Goal: Navigation & Orientation: Find specific page/section

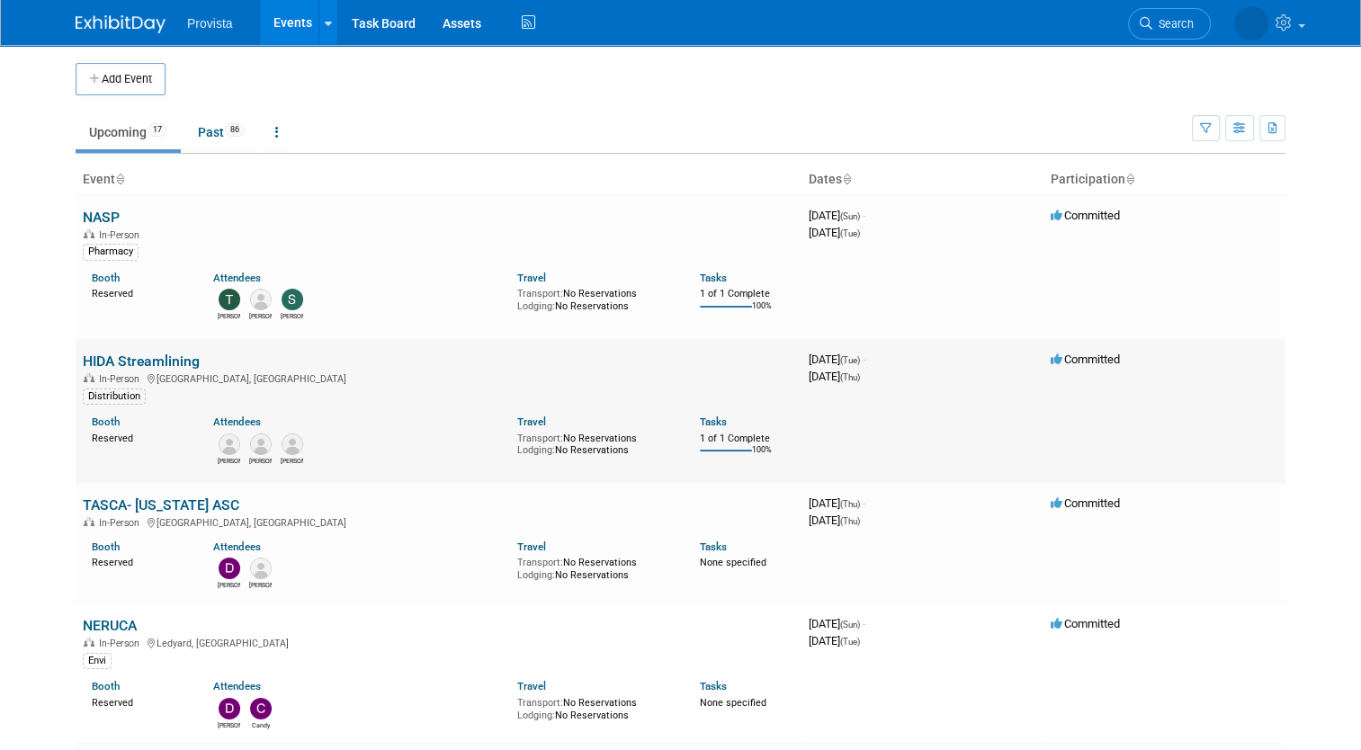
click at [116, 358] on link "HIDA Streamlining" at bounding box center [141, 361] width 117 height 17
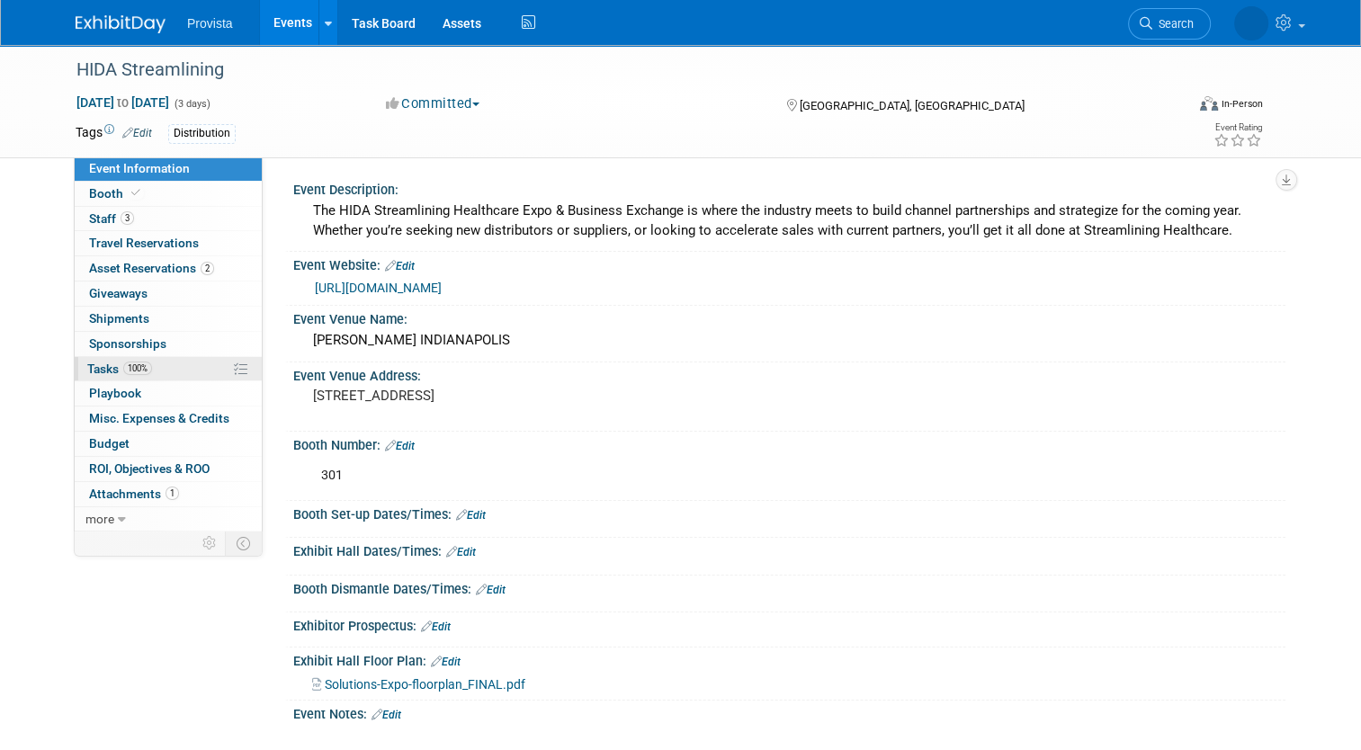
click at [110, 367] on span "Tasks 100%" at bounding box center [119, 369] width 65 height 14
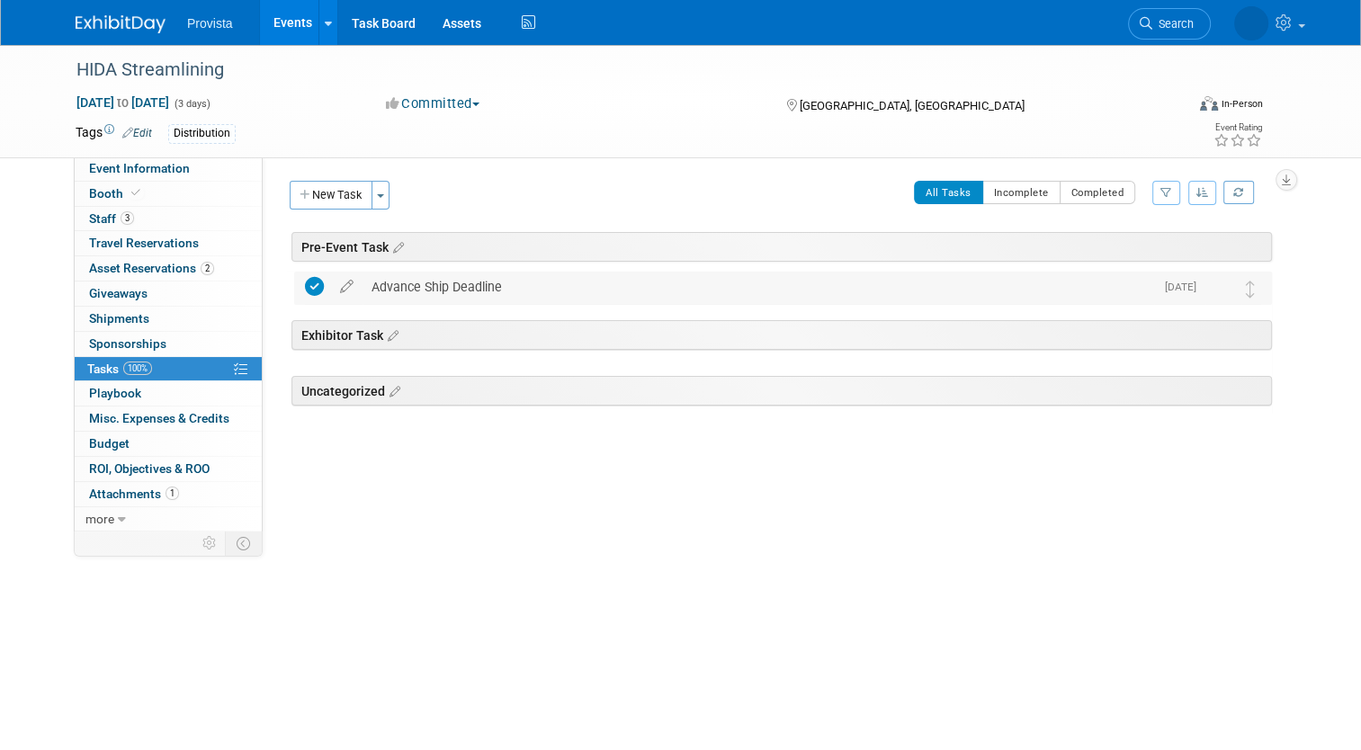
click at [460, 283] on div "Advance Ship Deadline" at bounding box center [757, 287] width 791 height 31
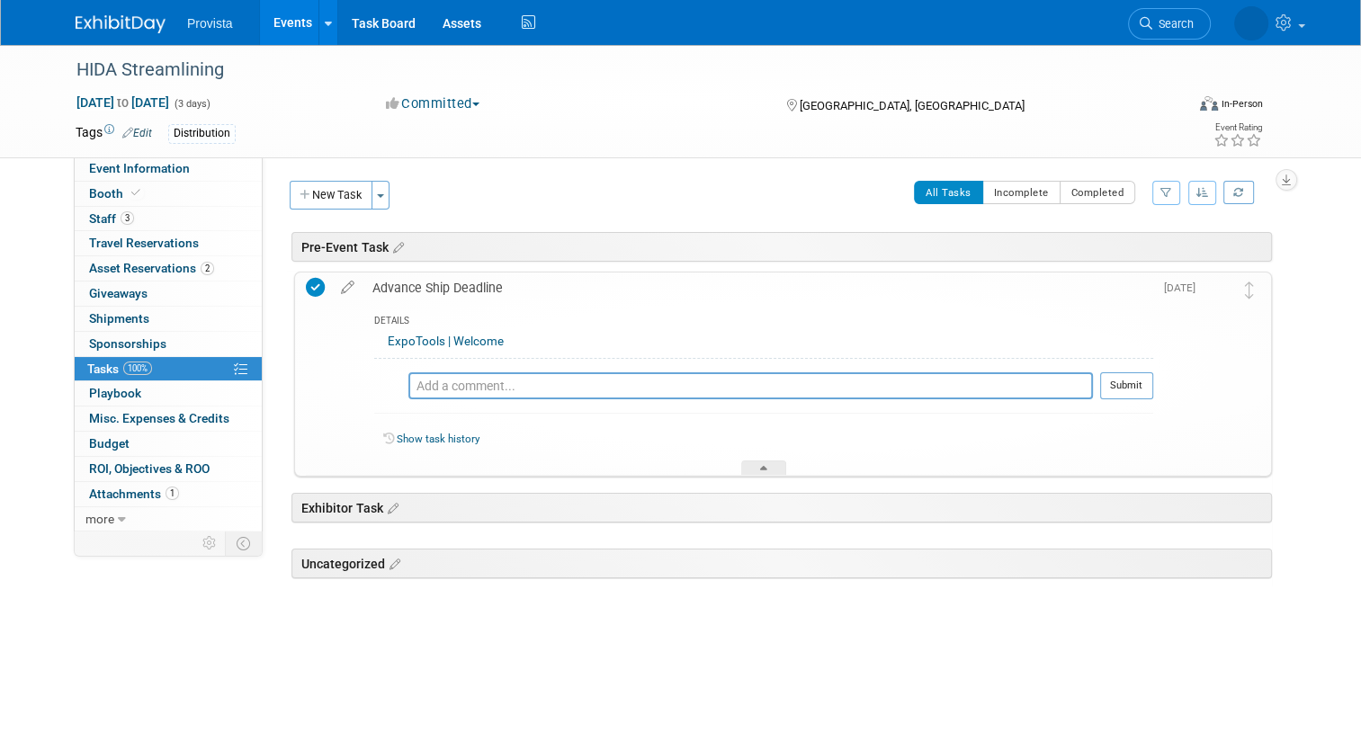
click at [418, 344] on link "ExpoTools | Welcome" at bounding box center [446, 341] width 116 height 13
click at [286, 13] on link "Events" at bounding box center [293, 22] width 66 height 45
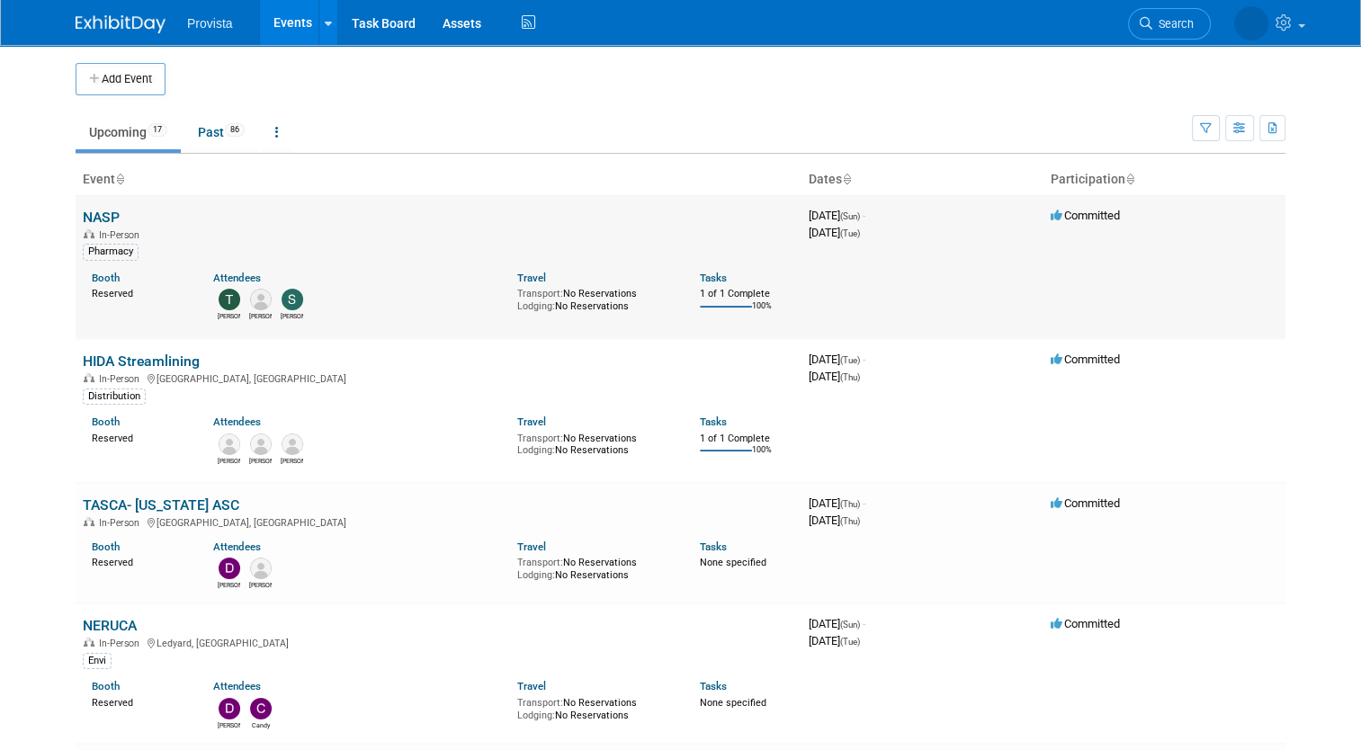
click at [102, 215] on link "NASP" at bounding box center [101, 217] width 37 height 17
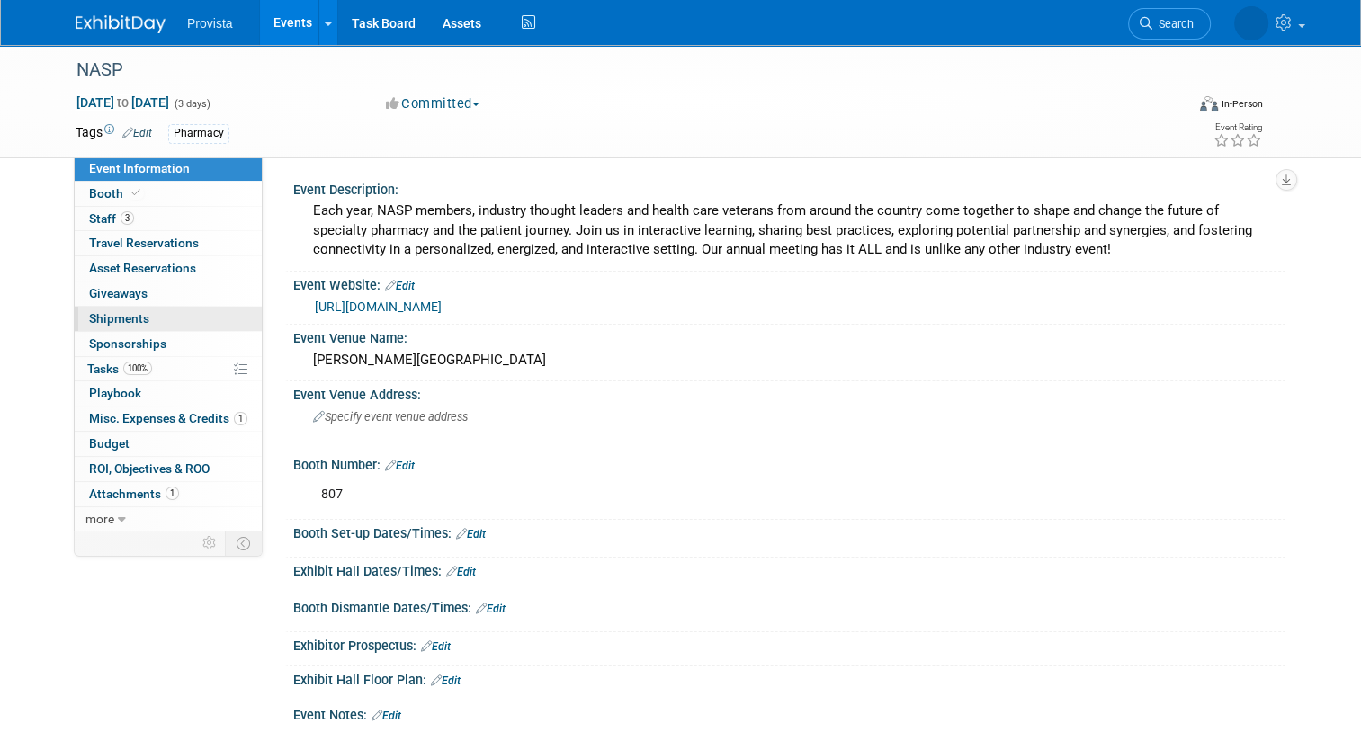
click at [95, 322] on span "Shipments 0" at bounding box center [119, 318] width 60 height 14
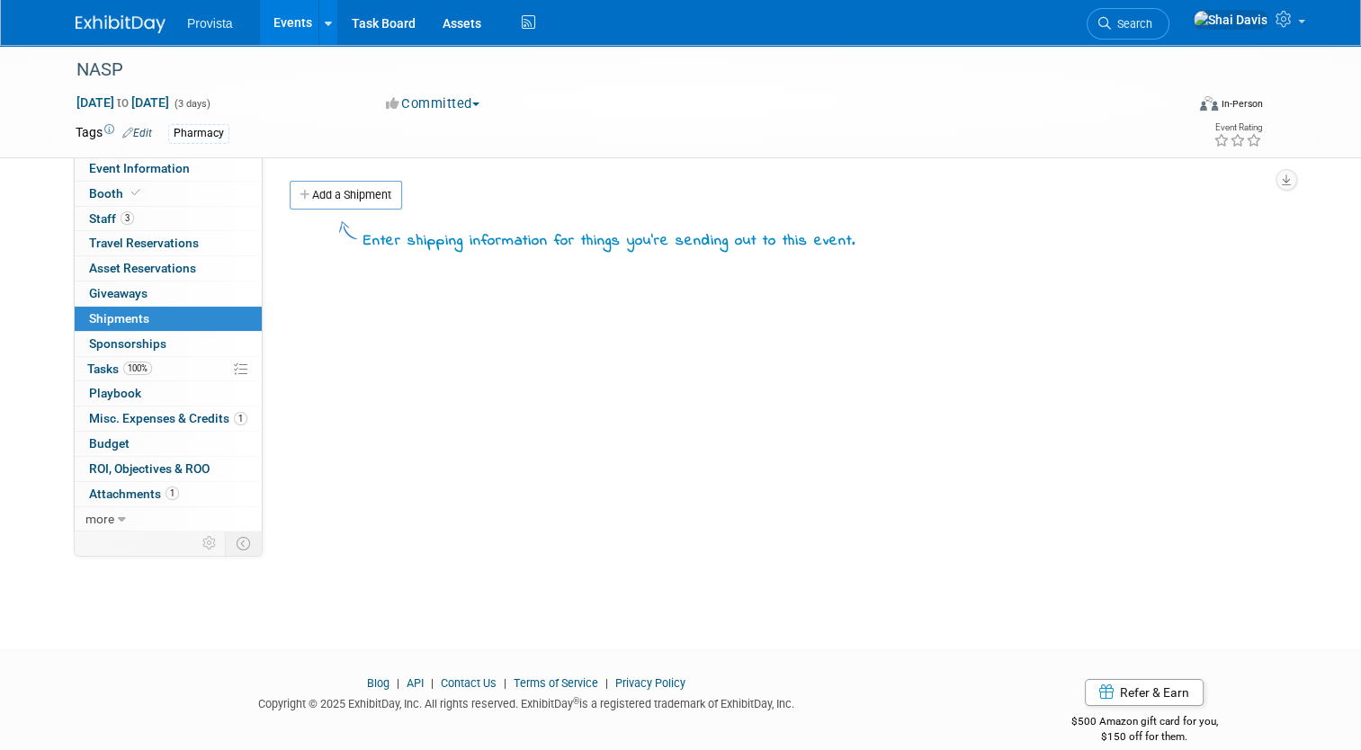
click at [291, 19] on link "Events" at bounding box center [293, 22] width 66 height 45
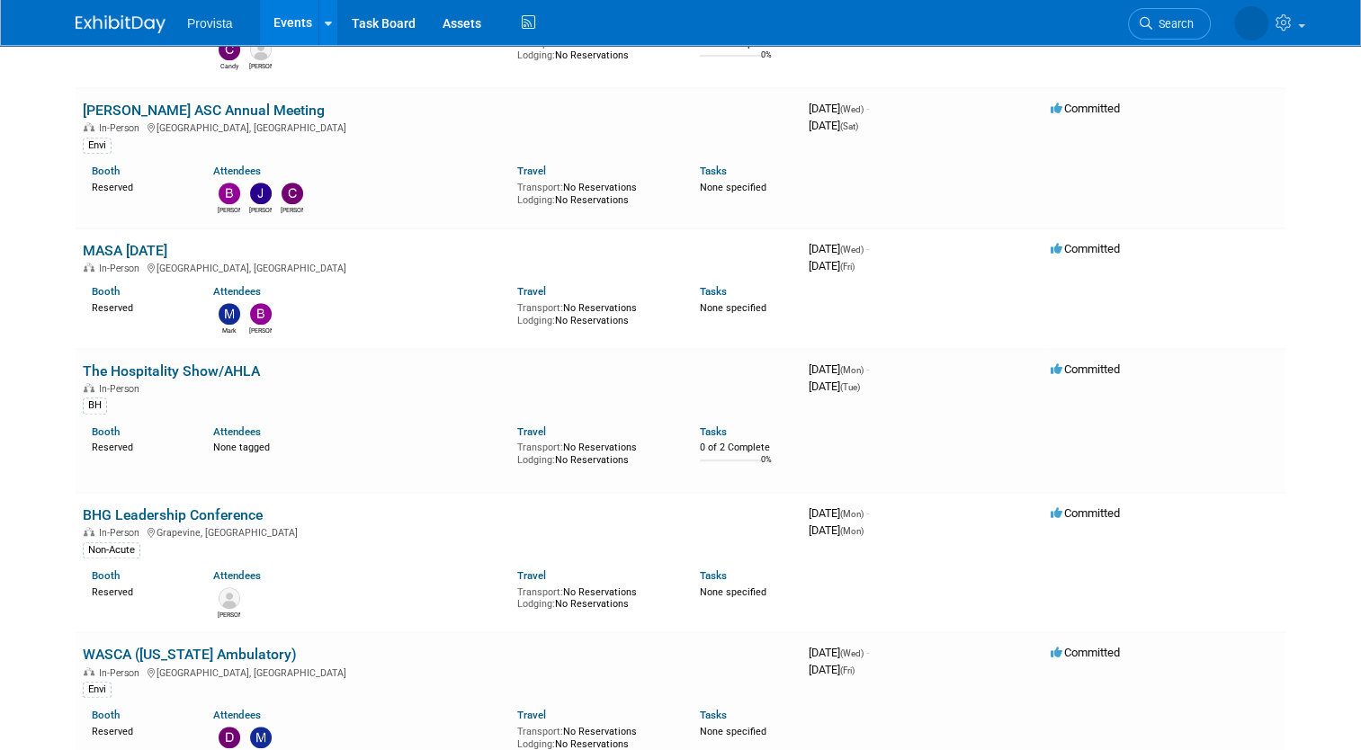
scroll to position [1169, 0]
